Goal: Check status: Check status

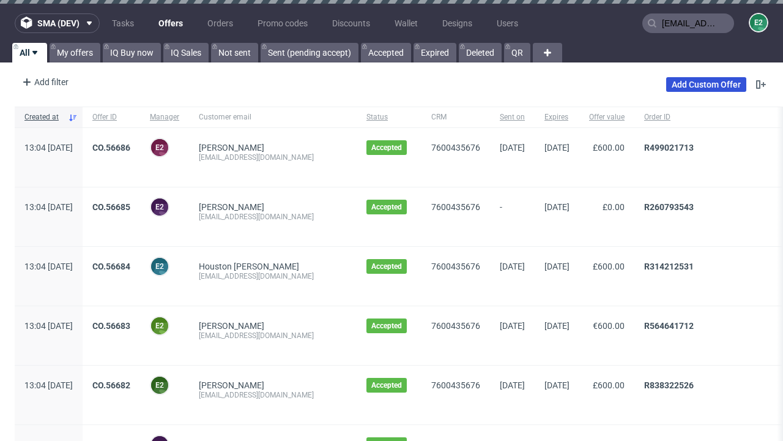
type input "[EMAIL_ADDRESS][DOMAIN_NAME]"
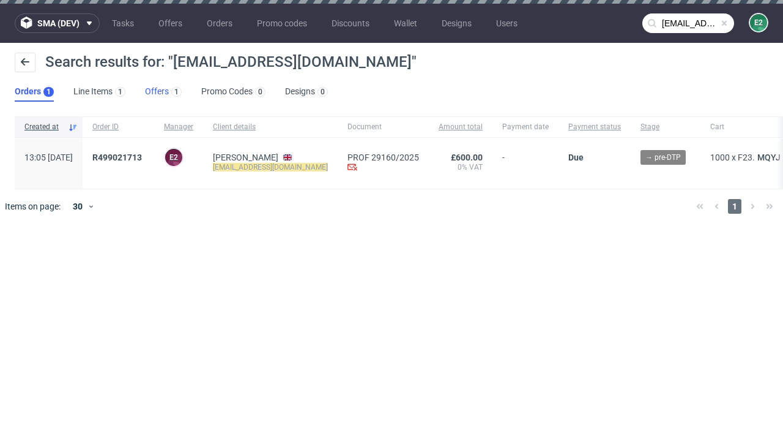
click at [163, 92] on link "Offers 1" at bounding box center [163, 92] width 37 height 20
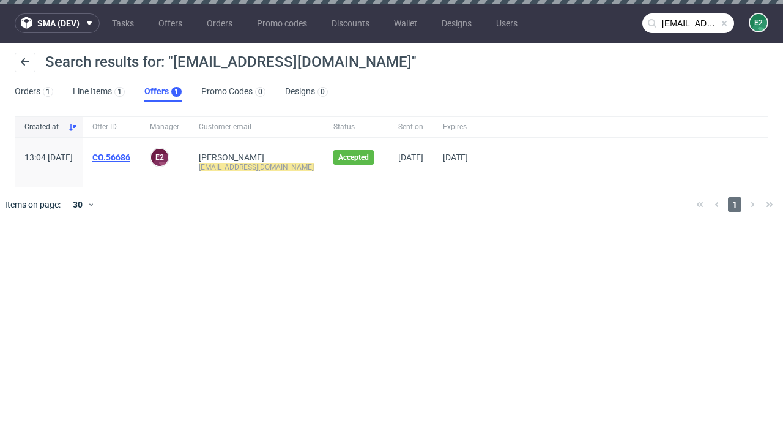
click at [130, 157] on link "CO.56686" at bounding box center [111, 157] width 38 height 10
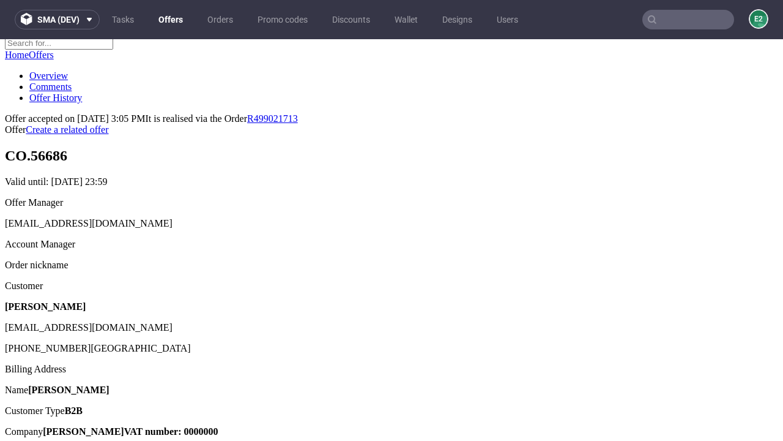
scroll to position [154, 0]
